Goal: Entertainment & Leisure: Consume media (video, audio)

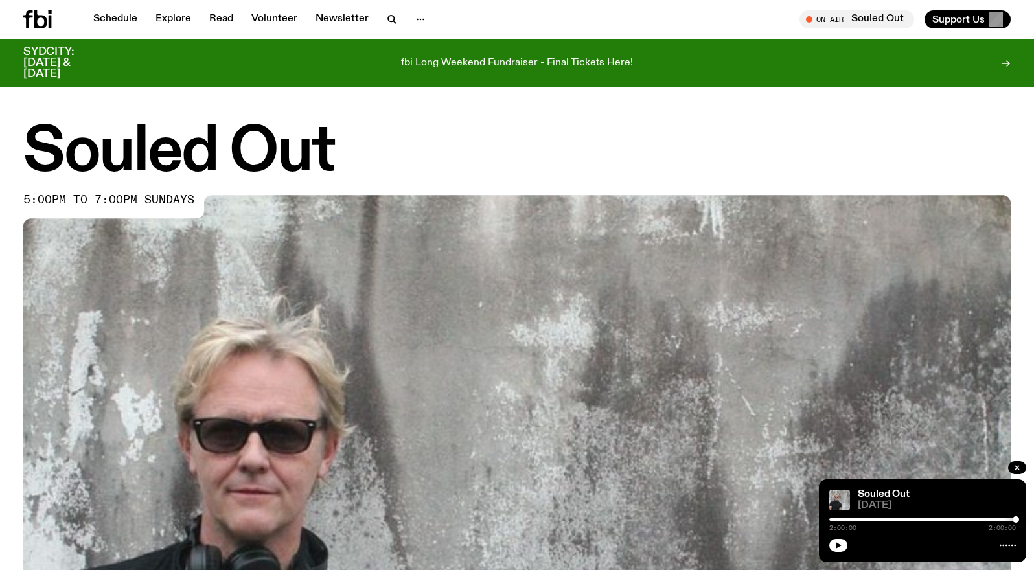
scroll to position [522, 0]
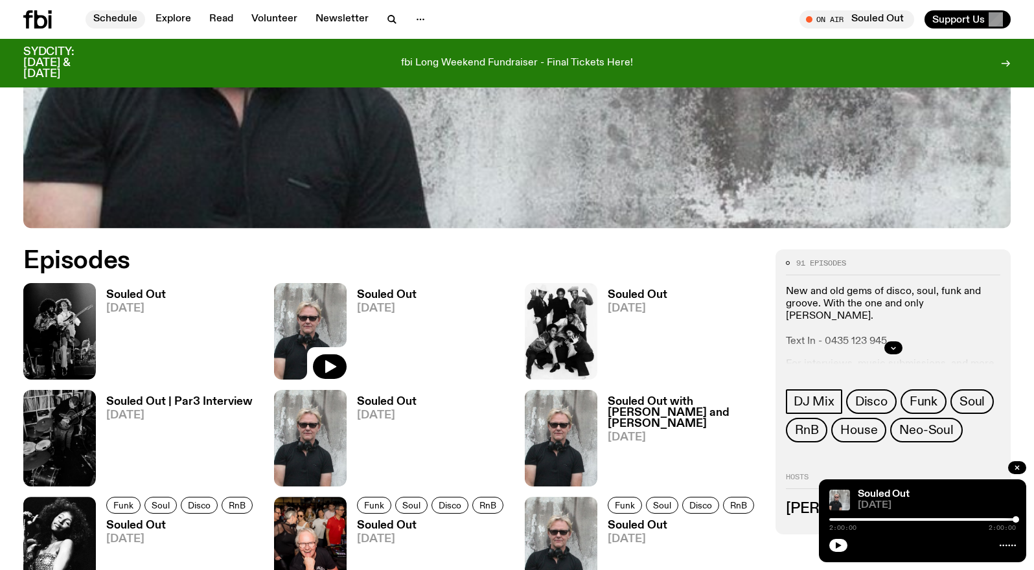
click at [110, 17] on link "Schedule" at bounding box center [115, 19] width 60 height 18
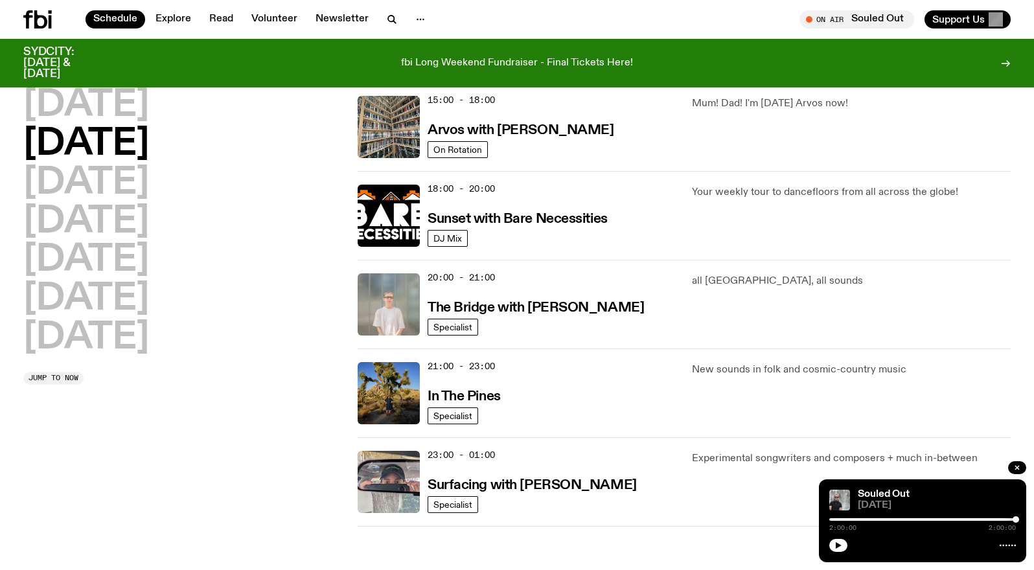
scroll to position [491, 0]
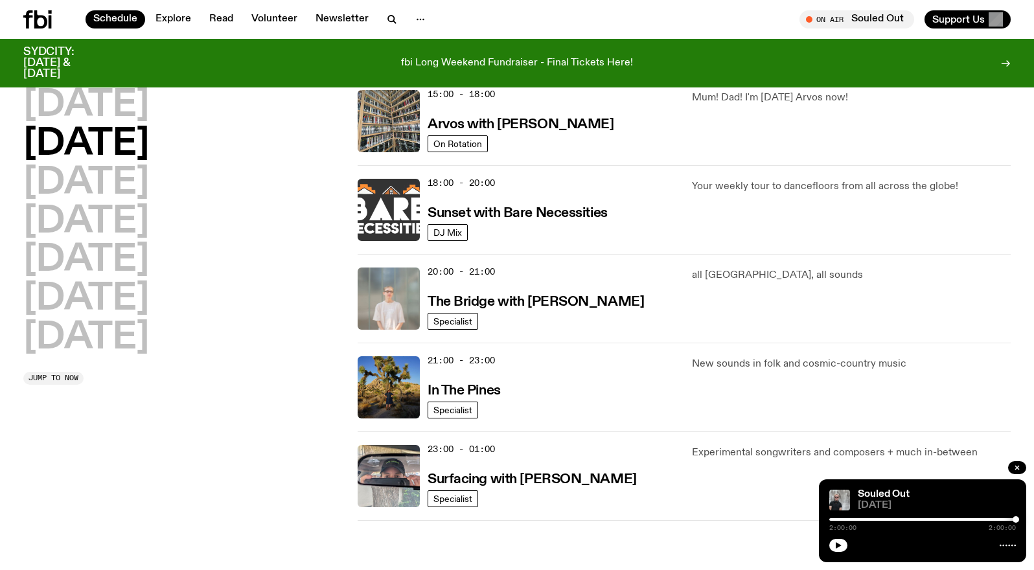
click at [392, 211] on img at bounding box center [389, 210] width 62 height 62
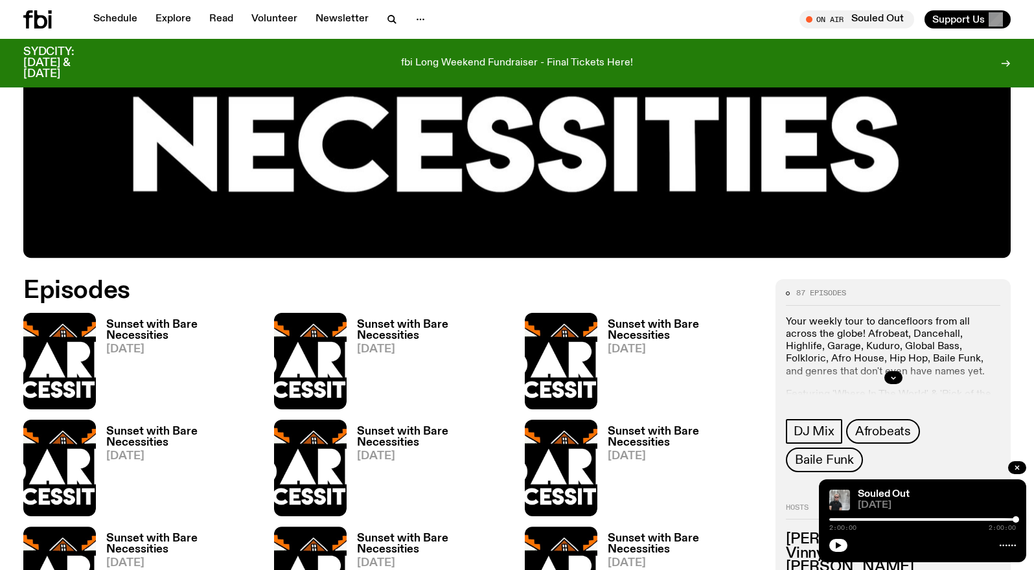
scroll to position [494, 0]
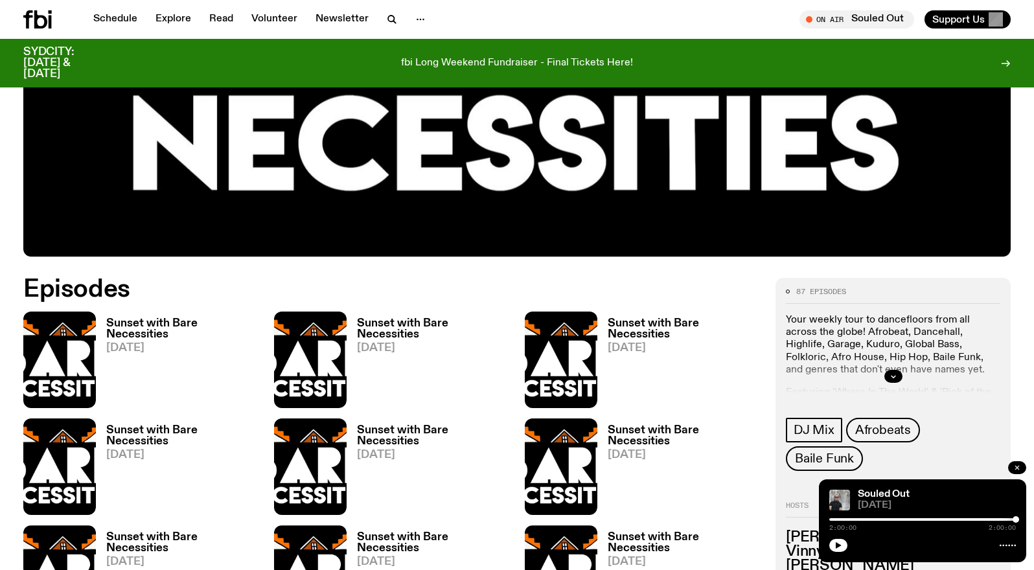
click at [1017, 466] on icon "button" at bounding box center [1017, 468] width 8 height 8
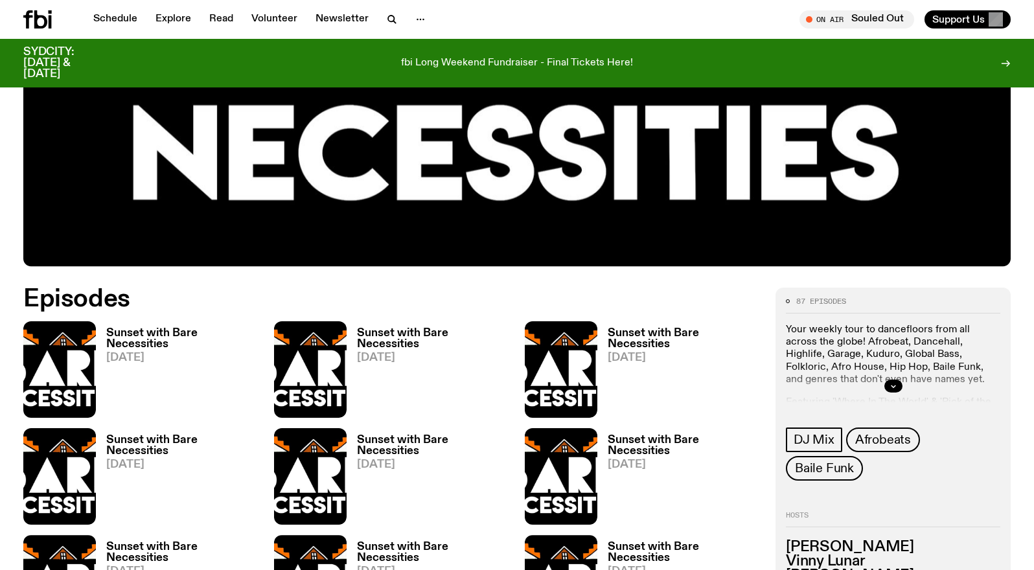
scroll to position [483, 0]
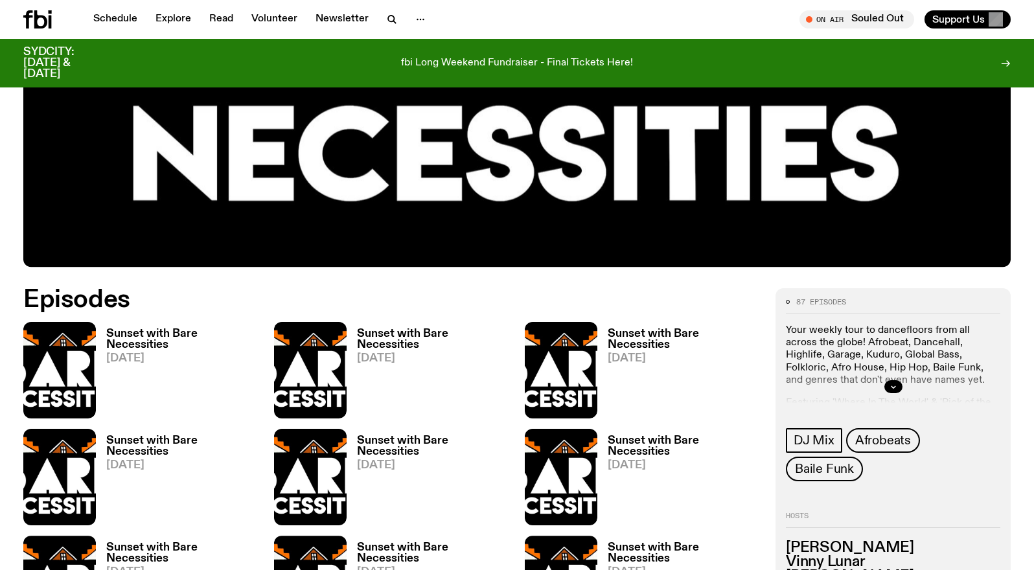
click at [63, 362] on img at bounding box center [59, 370] width 73 height 97
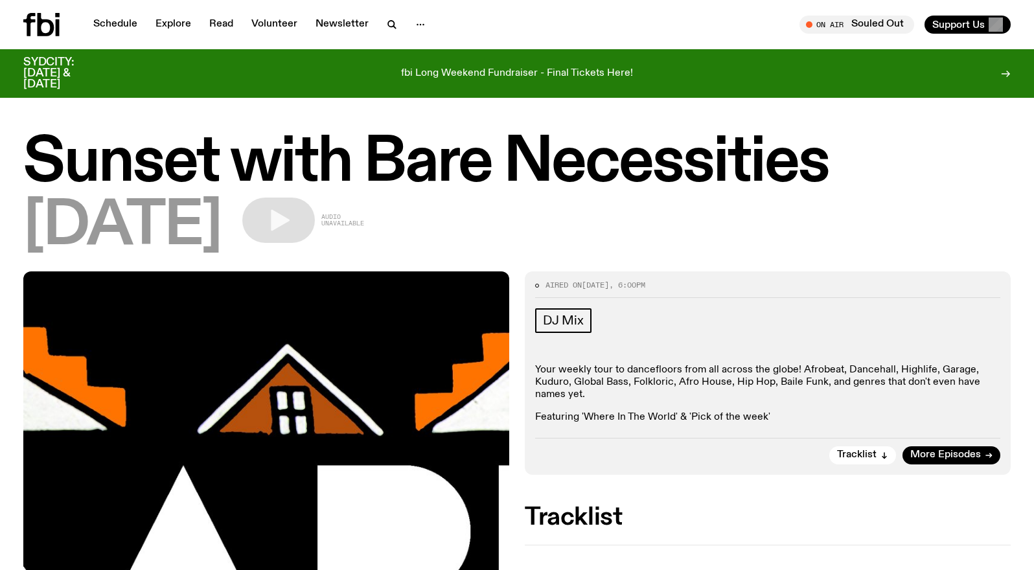
click at [125, 13] on div "Schedule Explore Read Volunteer Newsletter On Air Souled Out Tune in live On Ai…" at bounding box center [517, 24] width 1034 height 49
click at [122, 23] on link "Schedule" at bounding box center [115, 25] width 60 height 18
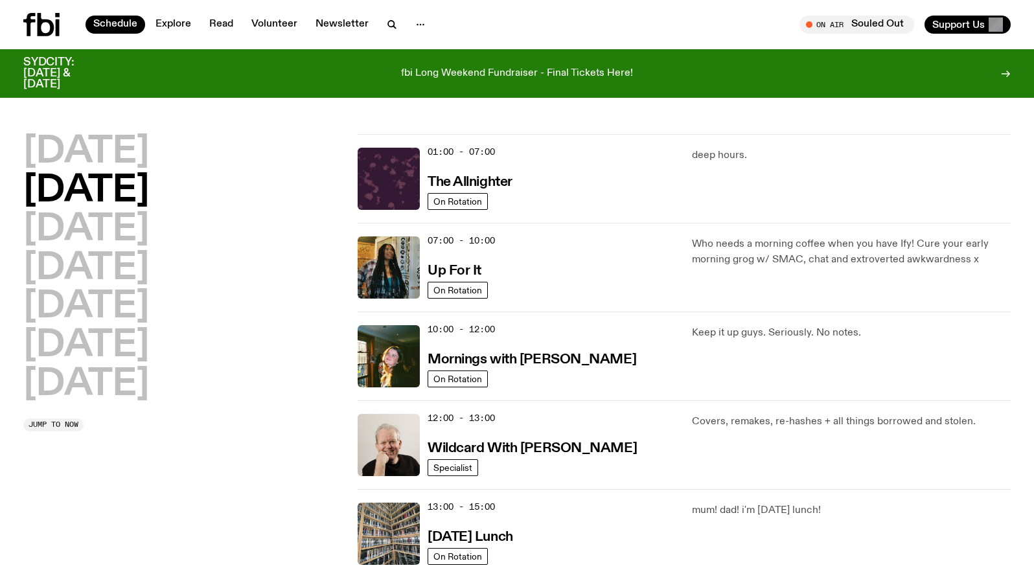
click at [43, 19] on icon at bounding box center [46, 24] width 17 height 23
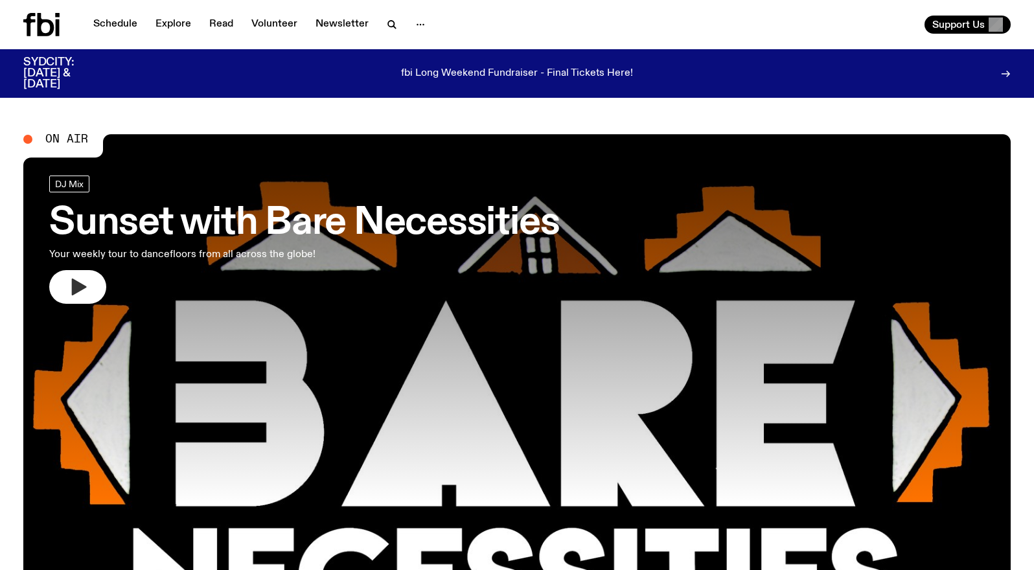
click at [78, 286] on icon "button" at bounding box center [79, 287] width 15 height 17
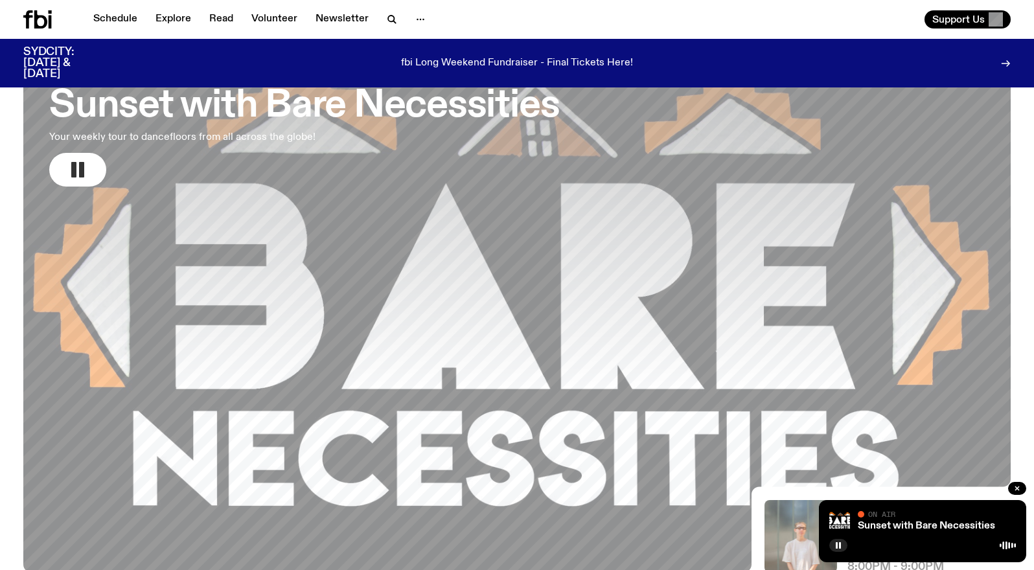
scroll to position [106, 0]
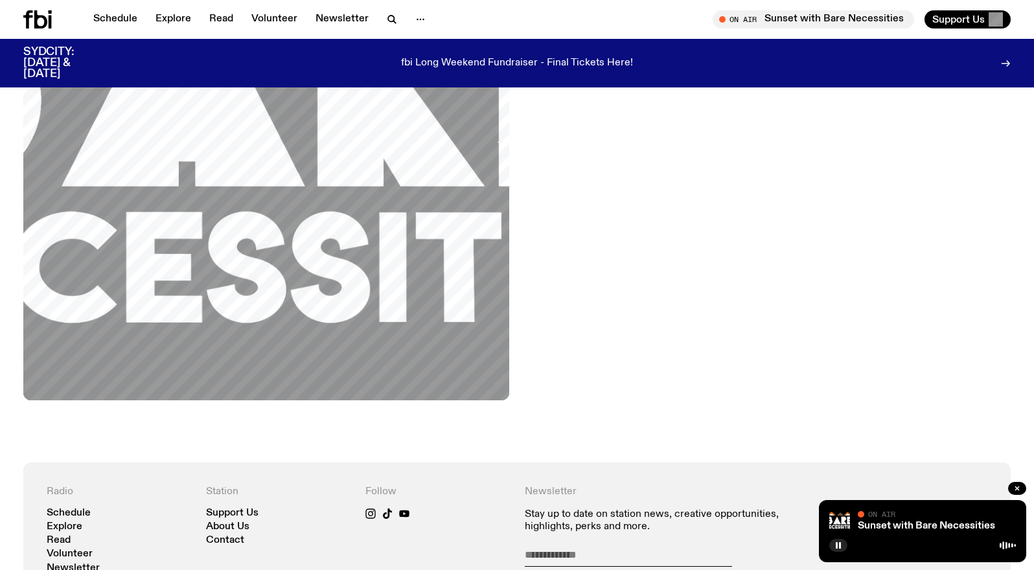
scroll to position [622, 0]
